Goal: Navigation & Orientation: Find specific page/section

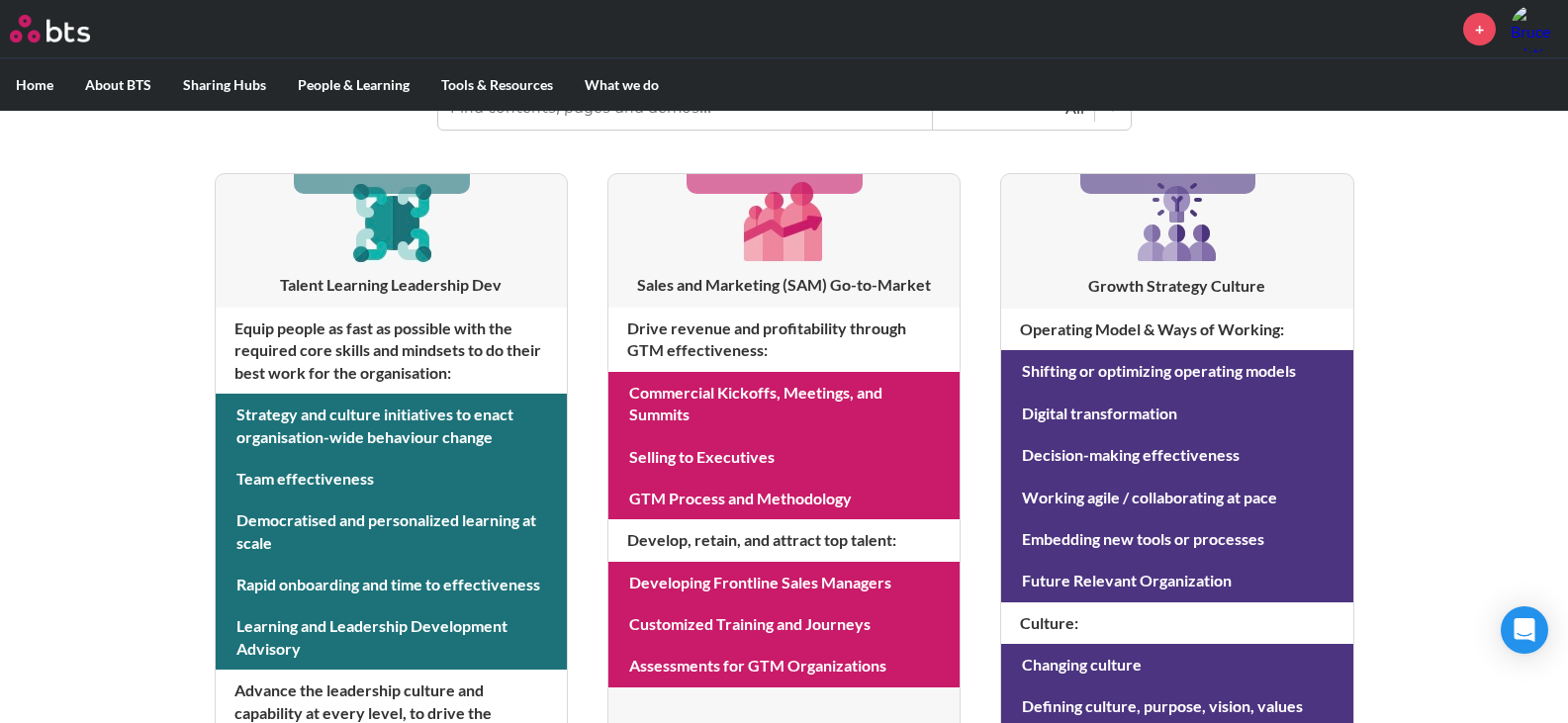
scroll to position [308, 0]
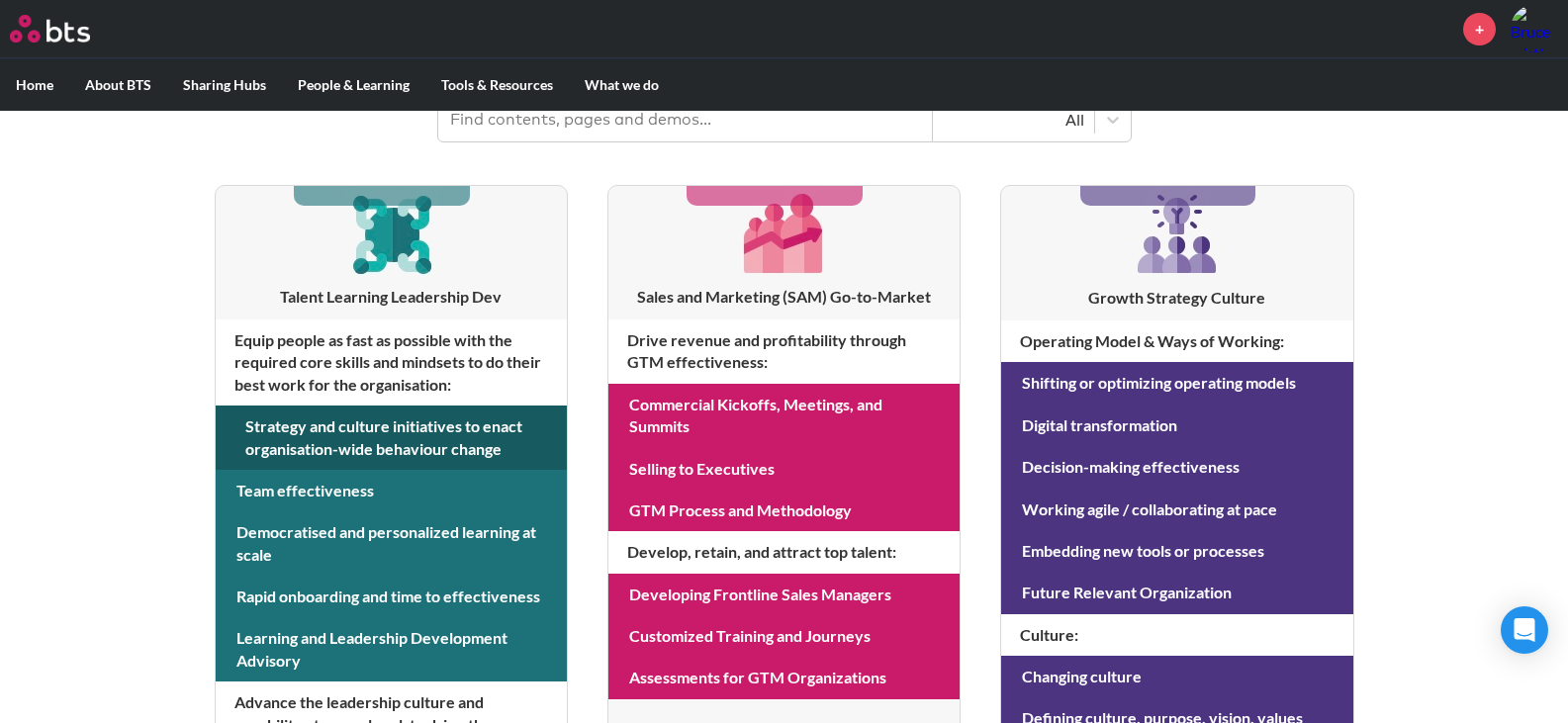
click at [300, 431] on link at bounding box center [391, 438] width 351 height 64
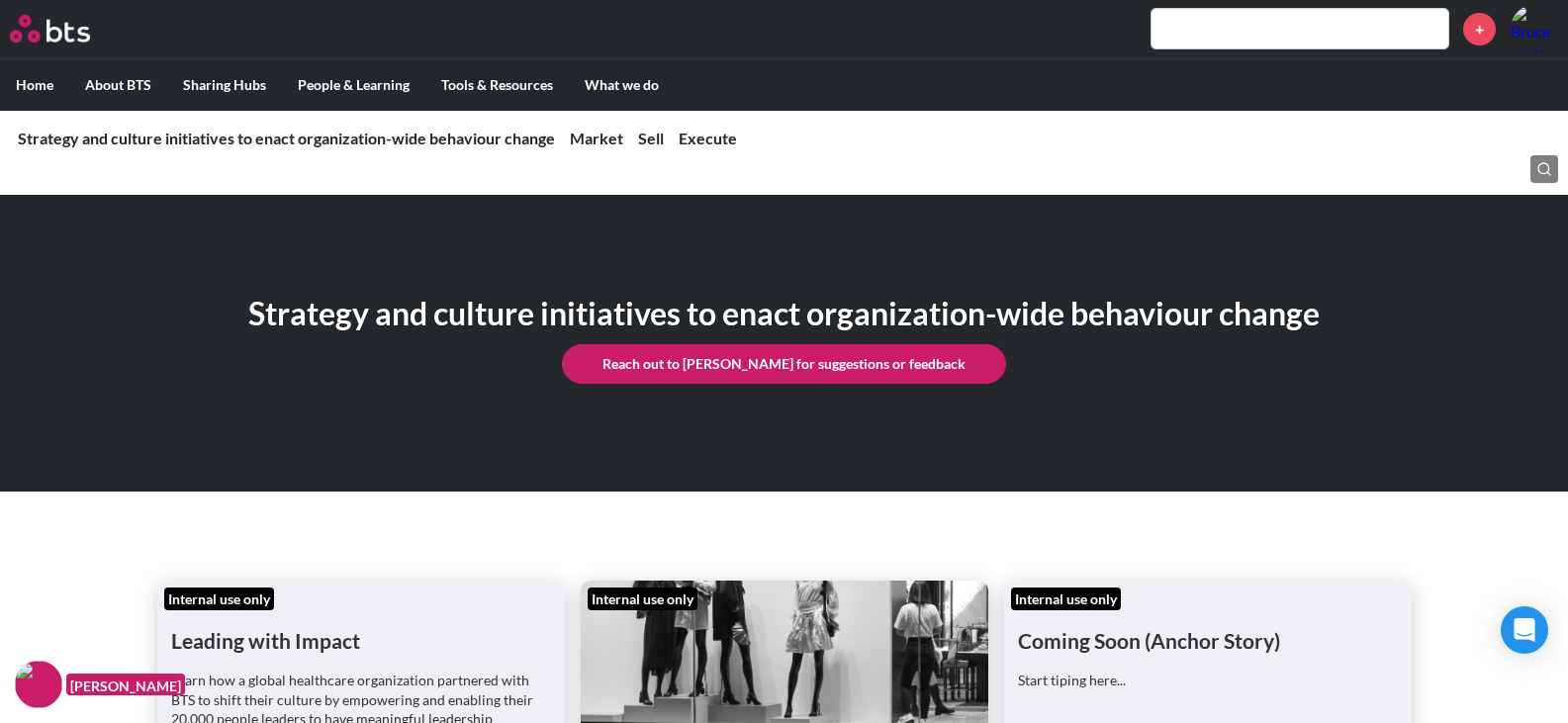
click at [31, 84] on label "Home" at bounding box center [34, 86] width 69 height 52
click at [0, 0] on input "Home" at bounding box center [0, 0] width 0 height 0
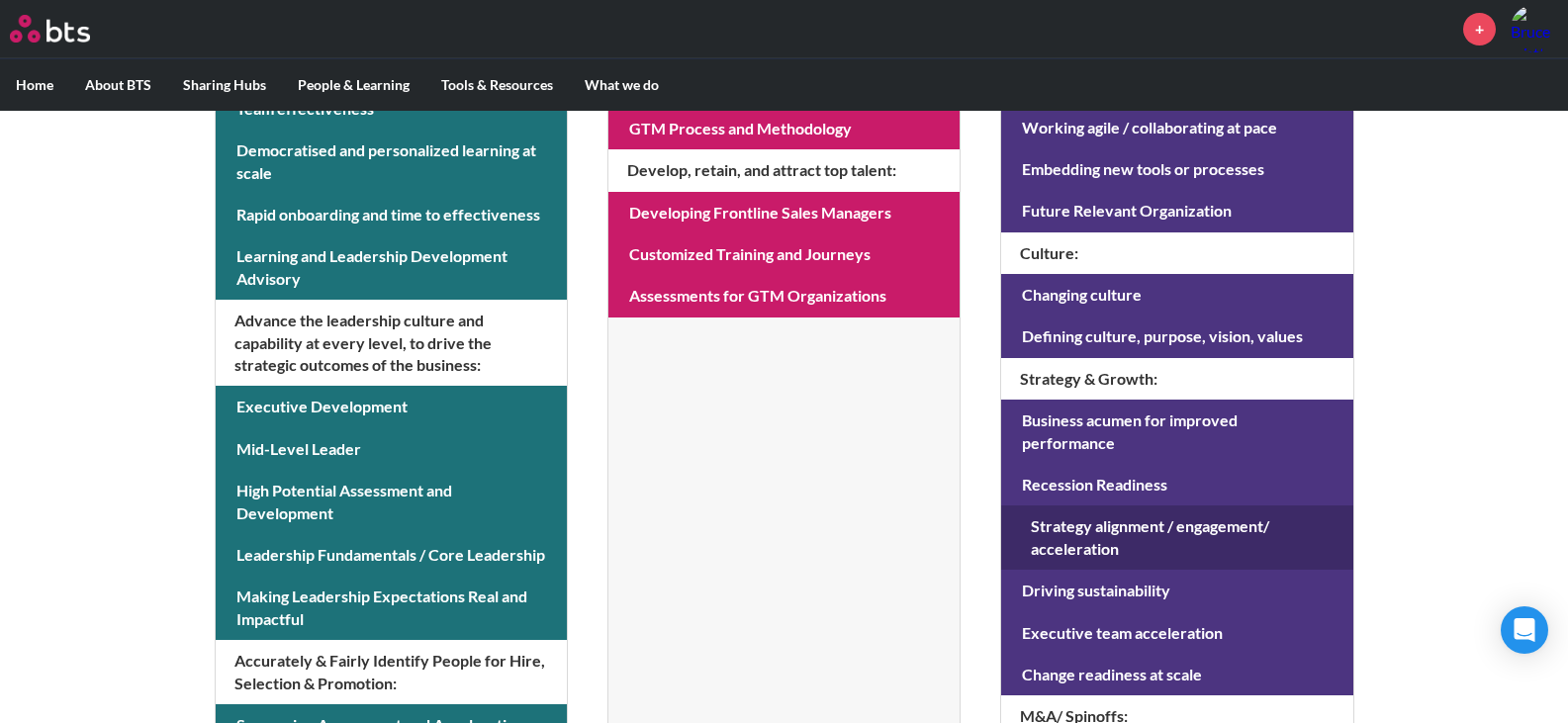
scroll to position [692, 0]
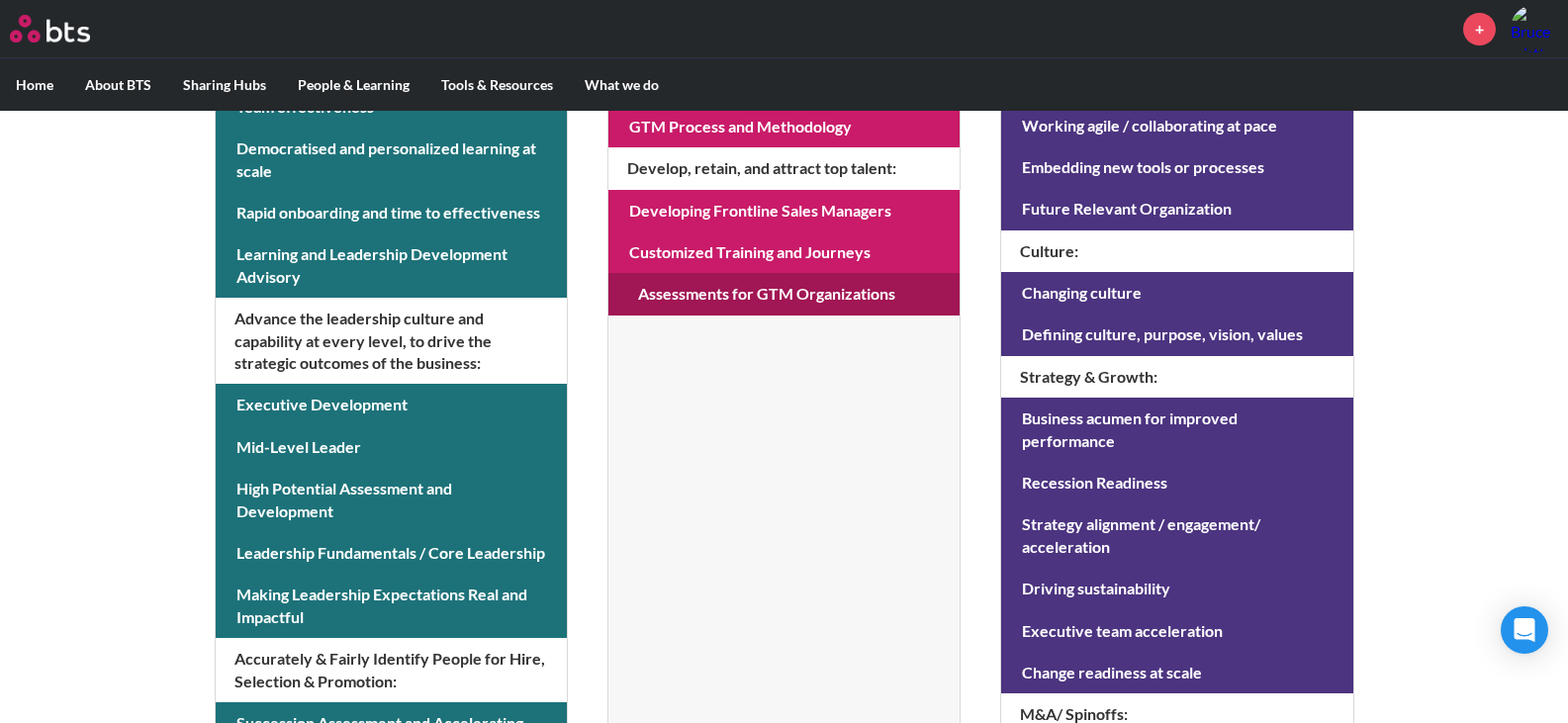
click at [740, 292] on link at bounding box center [784, 294] width 351 height 42
